Goal: Transaction & Acquisition: Subscribe to service/newsletter

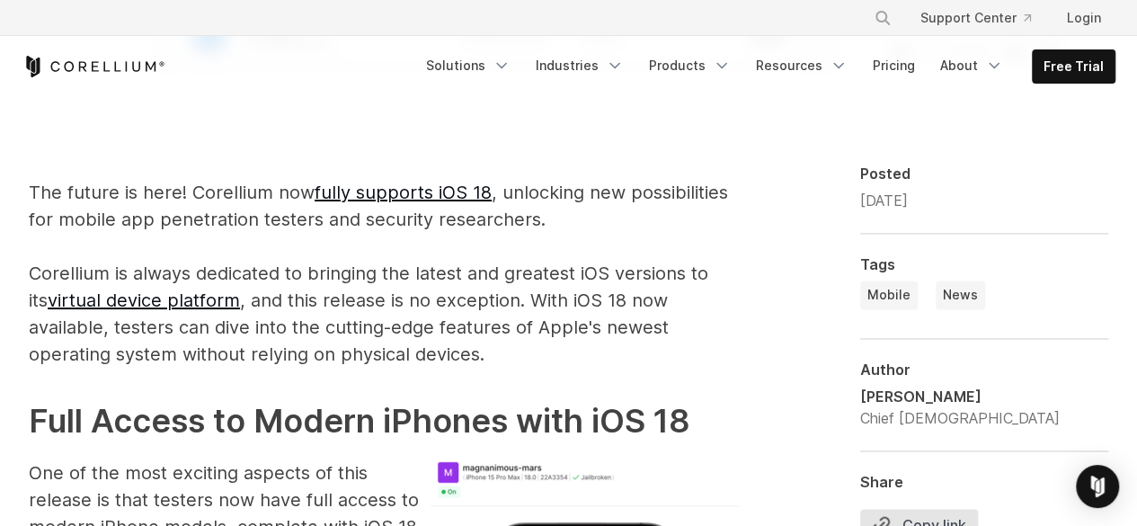
scroll to position [1017, 0]
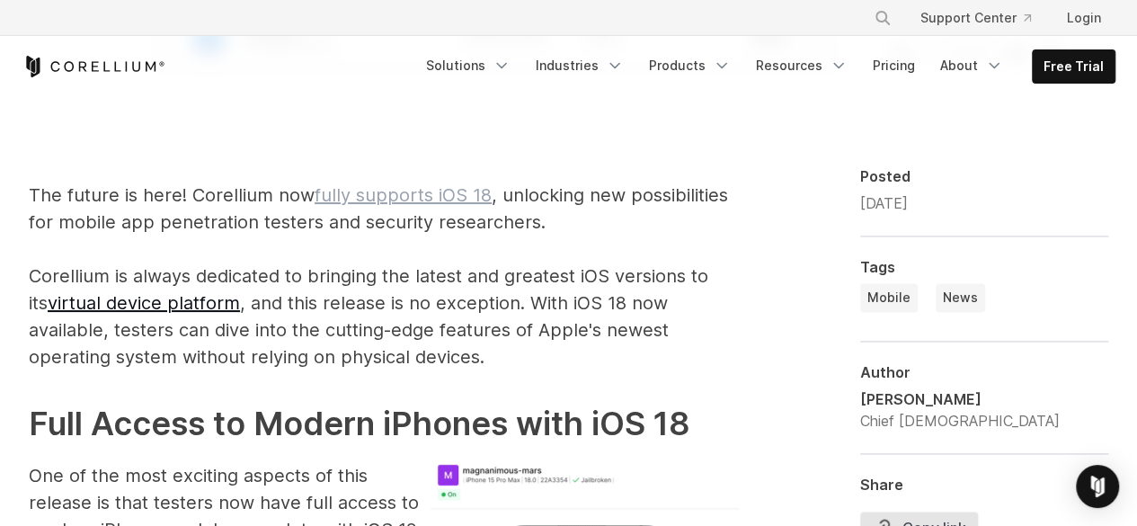
click at [368, 199] on link "fully supports iOS 18" at bounding box center [402, 195] width 177 height 22
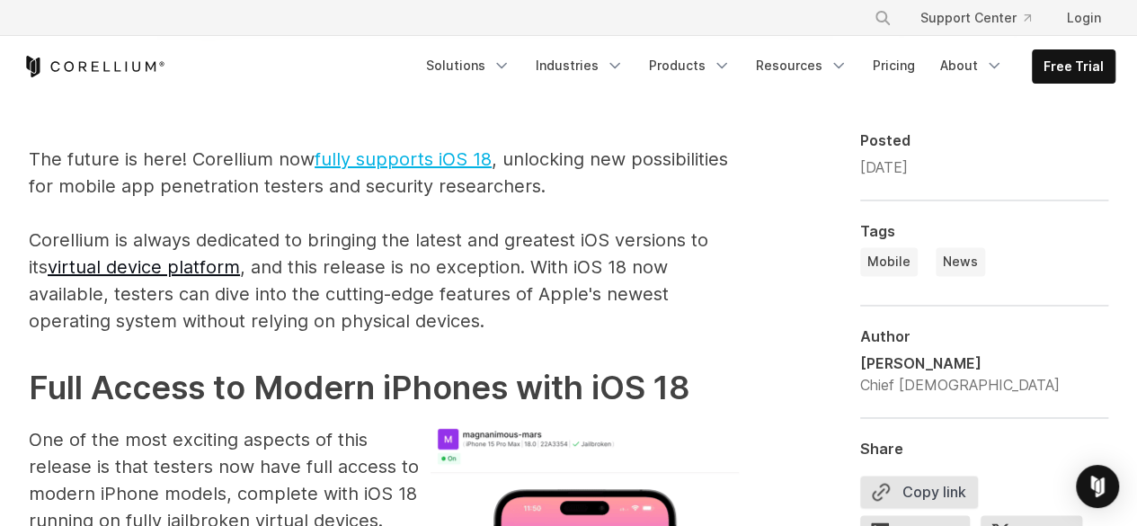
scroll to position [1089, 0]
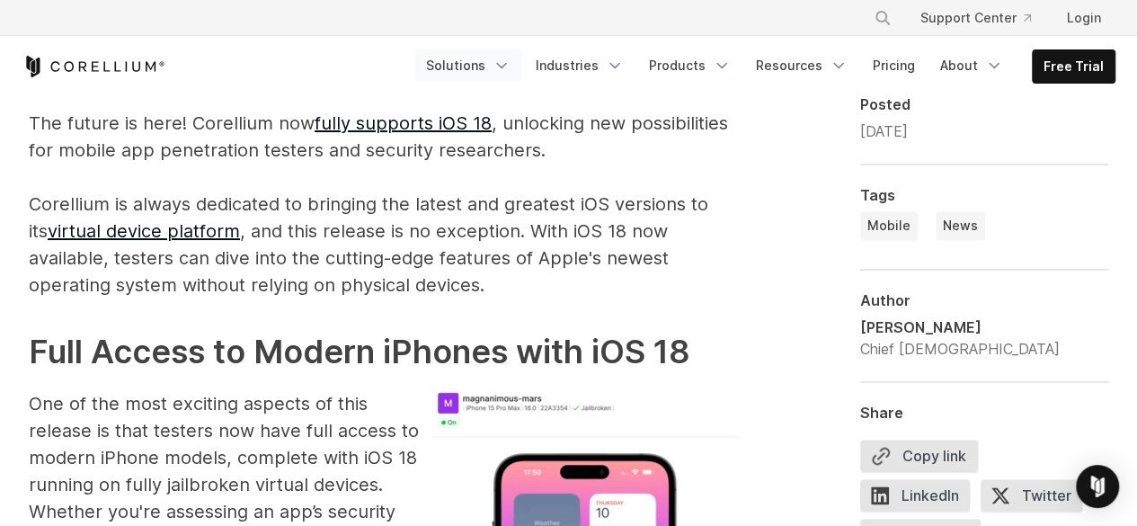
click at [509, 60] on icon "Navigation Menu" at bounding box center [501, 66] width 18 height 18
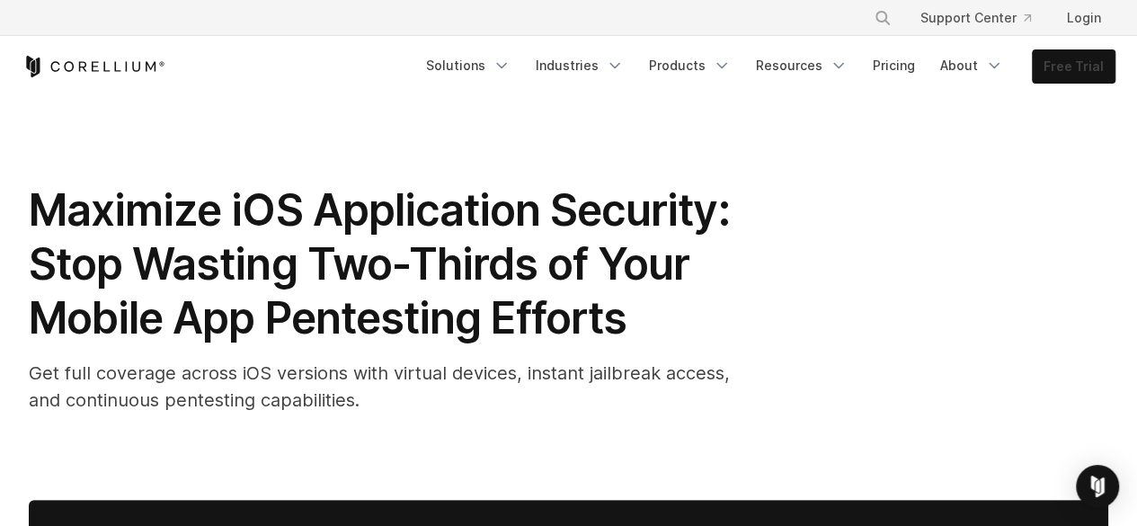
click at [1067, 75] on link "Free Trial" at bounding box center [1073, 66] width 82 height 32
